Goal: Information Seeking & Learning: Learn about a topic

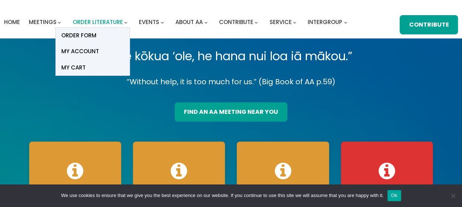
scroll to position [17, 0]
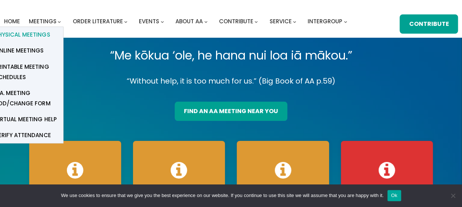
click at [40, 41] on link "Physical Meetings" at bounding box center [26, 35] width 74 height 16
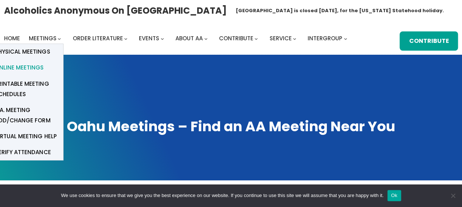
click at [34, 66] on span "Online Meetings" at bounding box center [19, 67] width 49 height 10
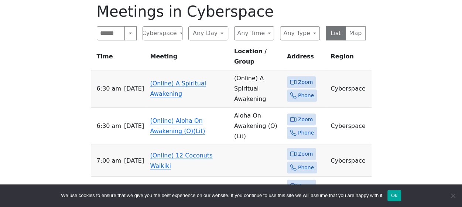
scroll to position [259, 0]
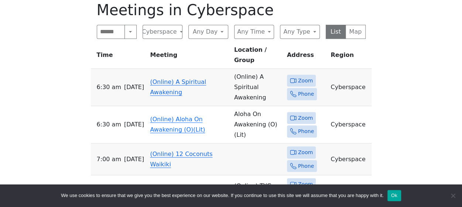
click at [167, 78] on link "(Online) A Spiritual Awakening" at bounding box center [178, 86] width 56 height 17
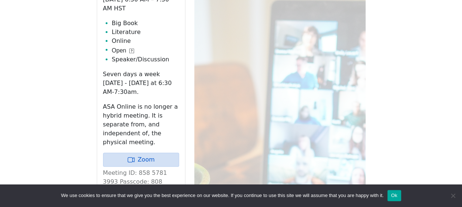
scroll to position [337, 0]
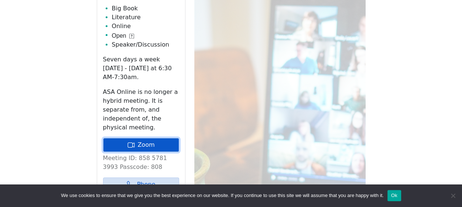
click at [154, 138] on link "Zoom" at bounding box center [141, 145] width 76 height 14
